Goal: Find specific page/section: Find specific page/section

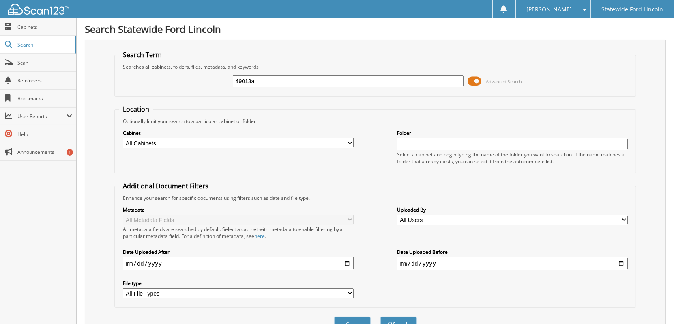
type input "49013a"
click at [381, 316] on button "Search" at bounding box center [399, 323] width 37 height 15
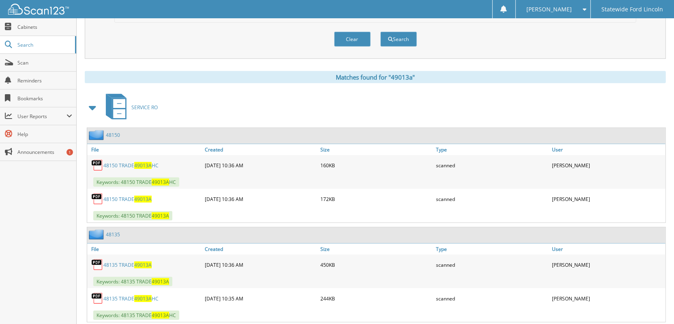
scroll to position [300, 0]
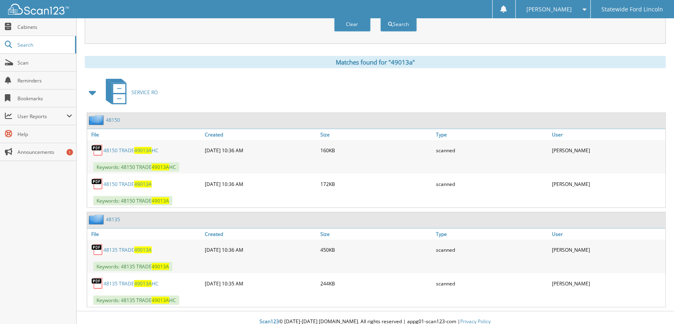
click at [136, 246] on span "49013A" at bounding box center [142, 249] width 17 height 7
click at [143, 280] on span "49013A" at bounding box center [142, 283] width 17 height 7
click at [146, 181] on span "49013A" at bounding box center [142, 184] width 17 height 7
click at [141, 147] on span "49013A" at bounding box center [142, 150] width 17 height 7
